Goal: Task Accomplishment & Management: Manage account settings

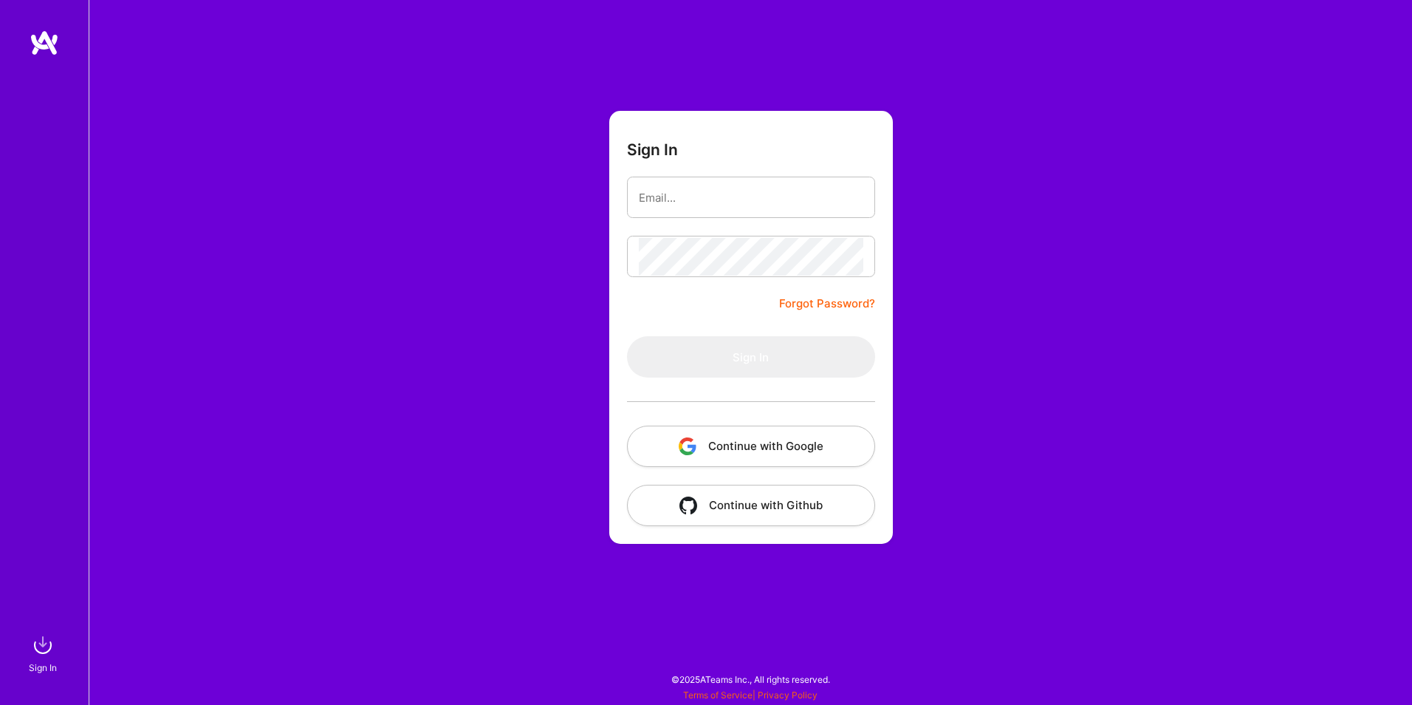
click at [682, 192] on input "email" at bounding box center [751, 198] width 225 height 38
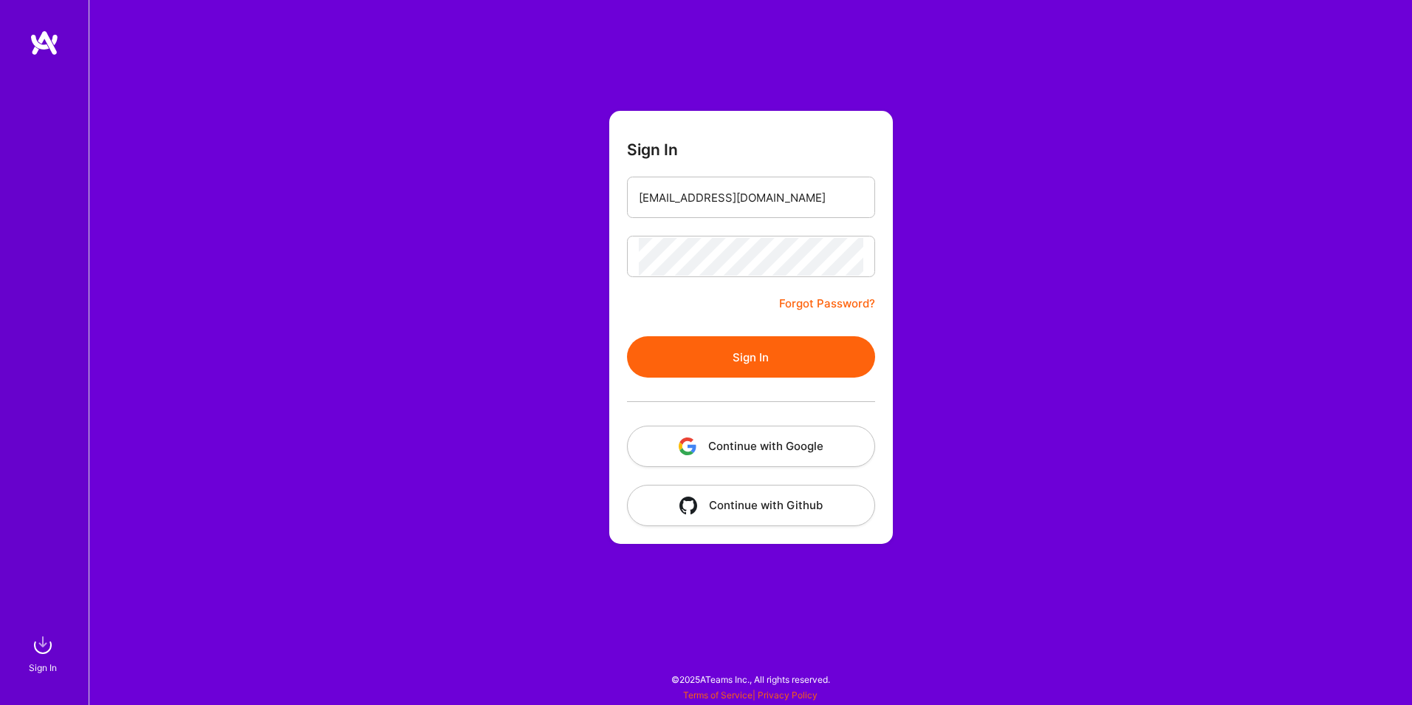
click at [756, 361] on button "Sign In" at bounding box center [751, 356] width 248 height 41
drag, startPoint x: 790, startPoint y: 198, endPoint x: 608, endPoint y: 198, distance: 182.4
click at [608, 198] on div "Sign In [EMAIL_ADDRESS][DOMAIN_NAME] Forgot Password? Sign In Continue with Goo…" at bounding box center [750, 352] width 1323 height 705
type input "[EMAIL_ADDRESS][DOMAIN_NAME]"
click at [747, 362] on button "Sign In" at bounding box center [751, 356] width 248 height 41
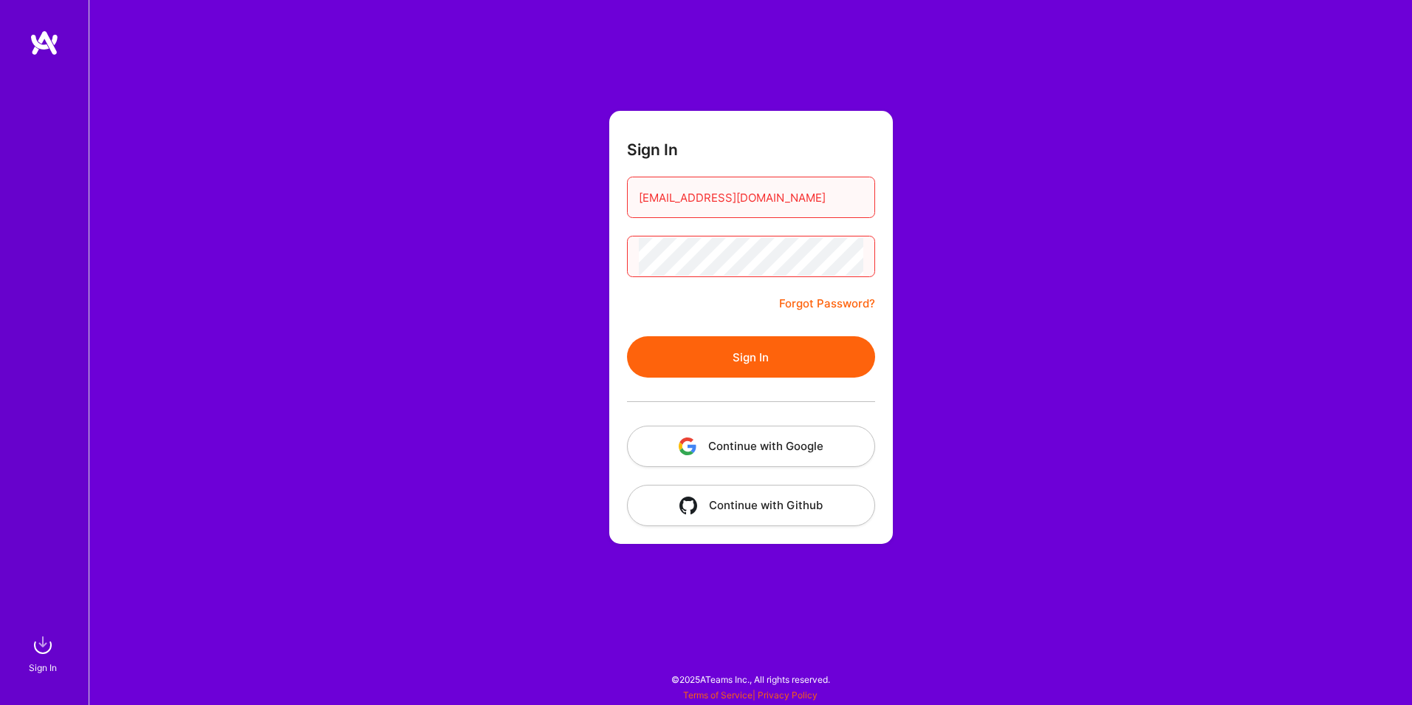
click at [633, 239] on div at bounding box center [751, 256] width 248 height 41
click at [627, 336] on button "Sign In" at bounding box center [751, 356] width 248 height 41
click at [719, 444] on button "Continue with Google" at bounding box center [751, 445] width 248 height 41
